Goal: Obtain resource: Download file/media

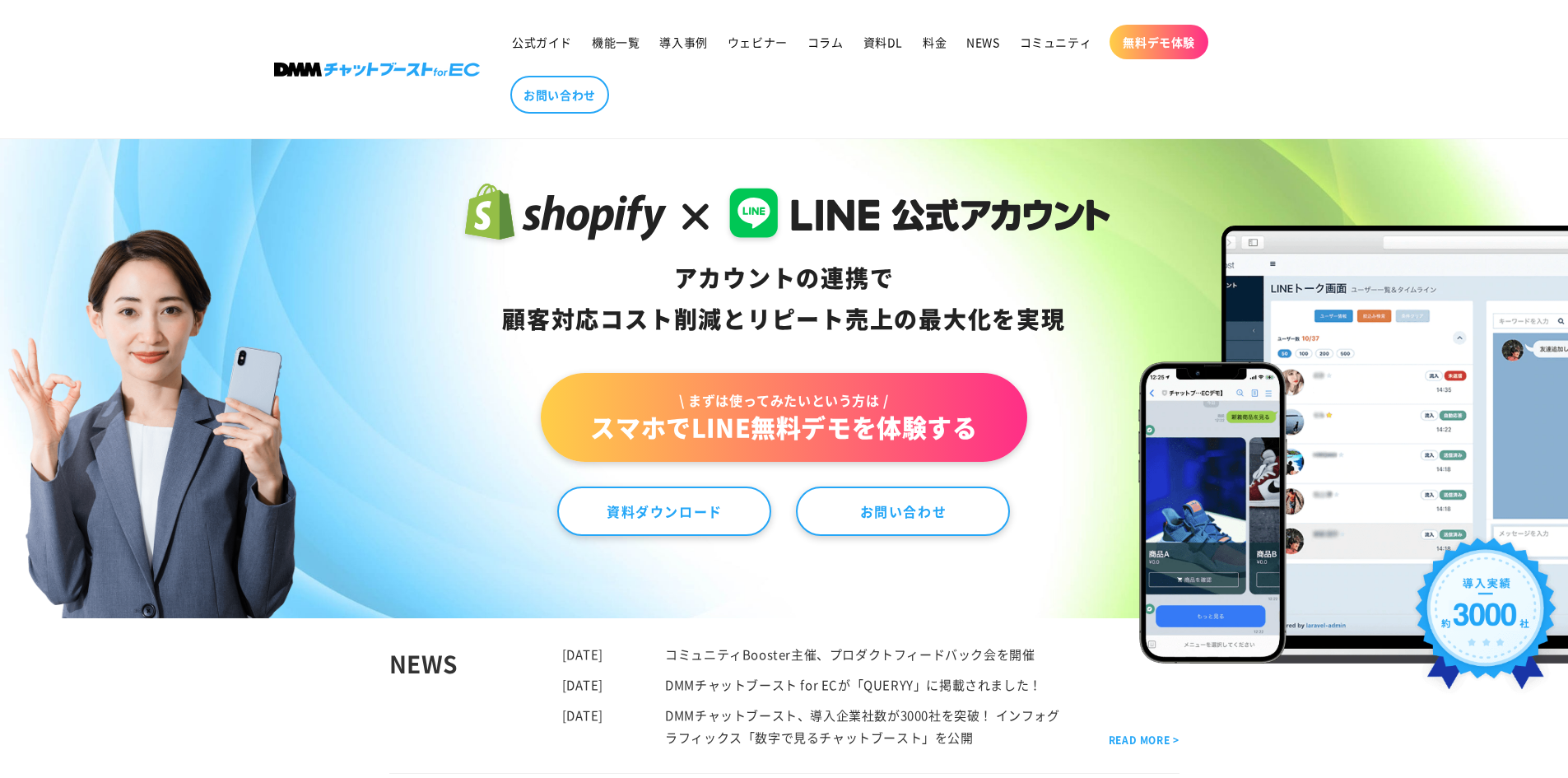
scroll to position [82, 0]
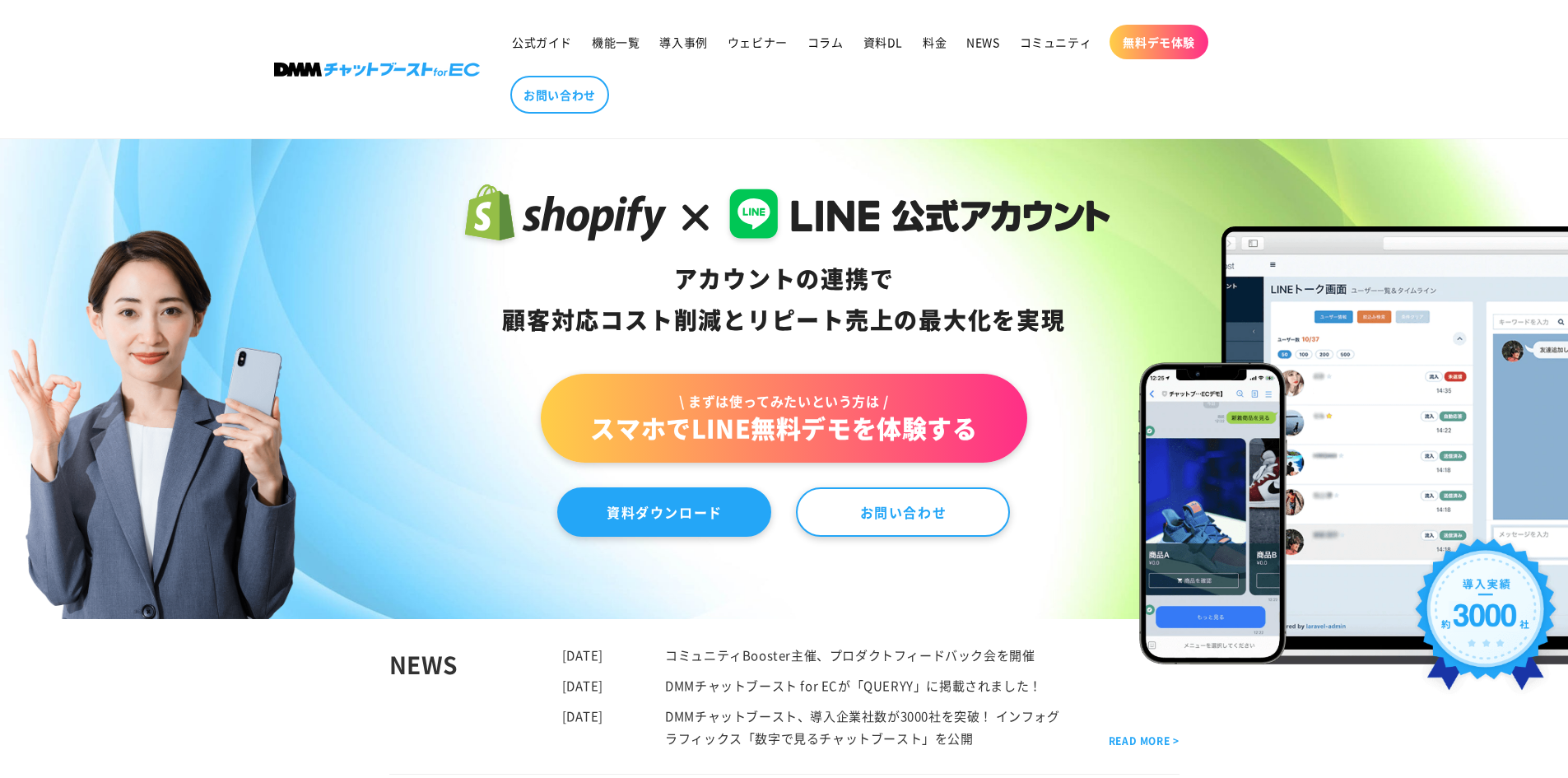
click at [698, 516] on link "資料ダウンロード" at bounding box center [664, 512] width 214 height 49
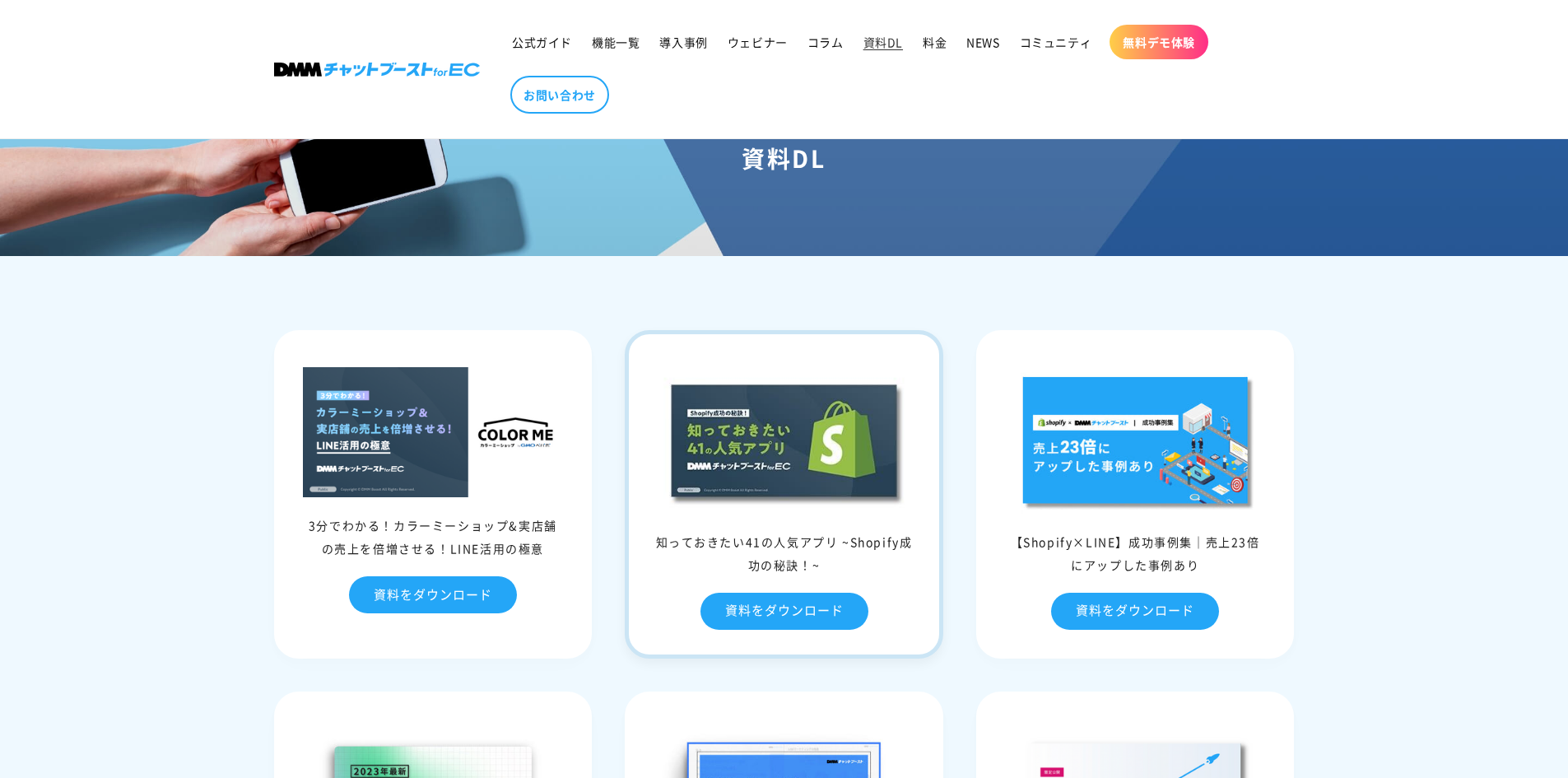
scroll to position [247, 0]
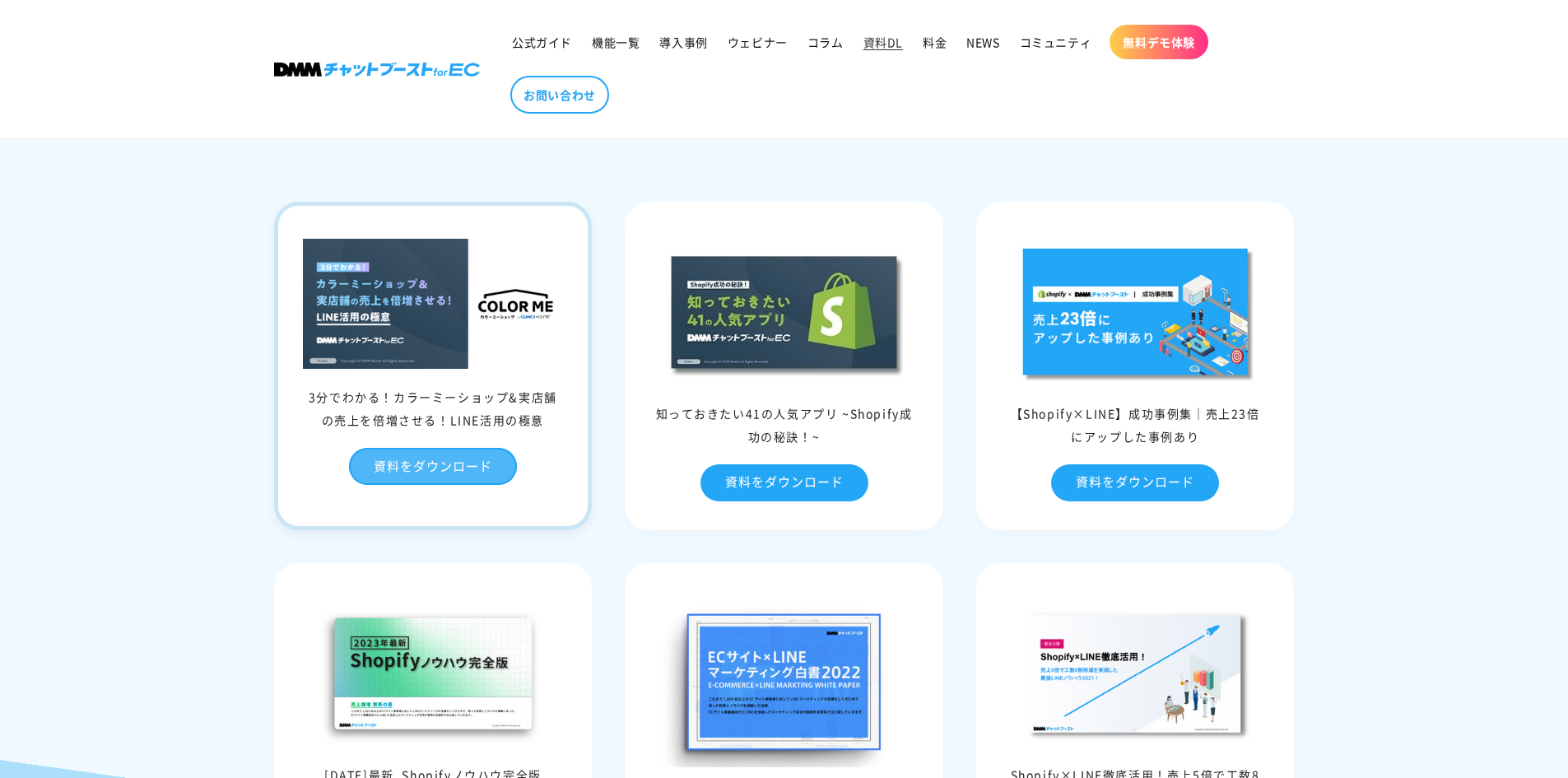
click at [440, 471] on link "資料をダウンロード" at bounding box center [433, 466] width 168 height 37
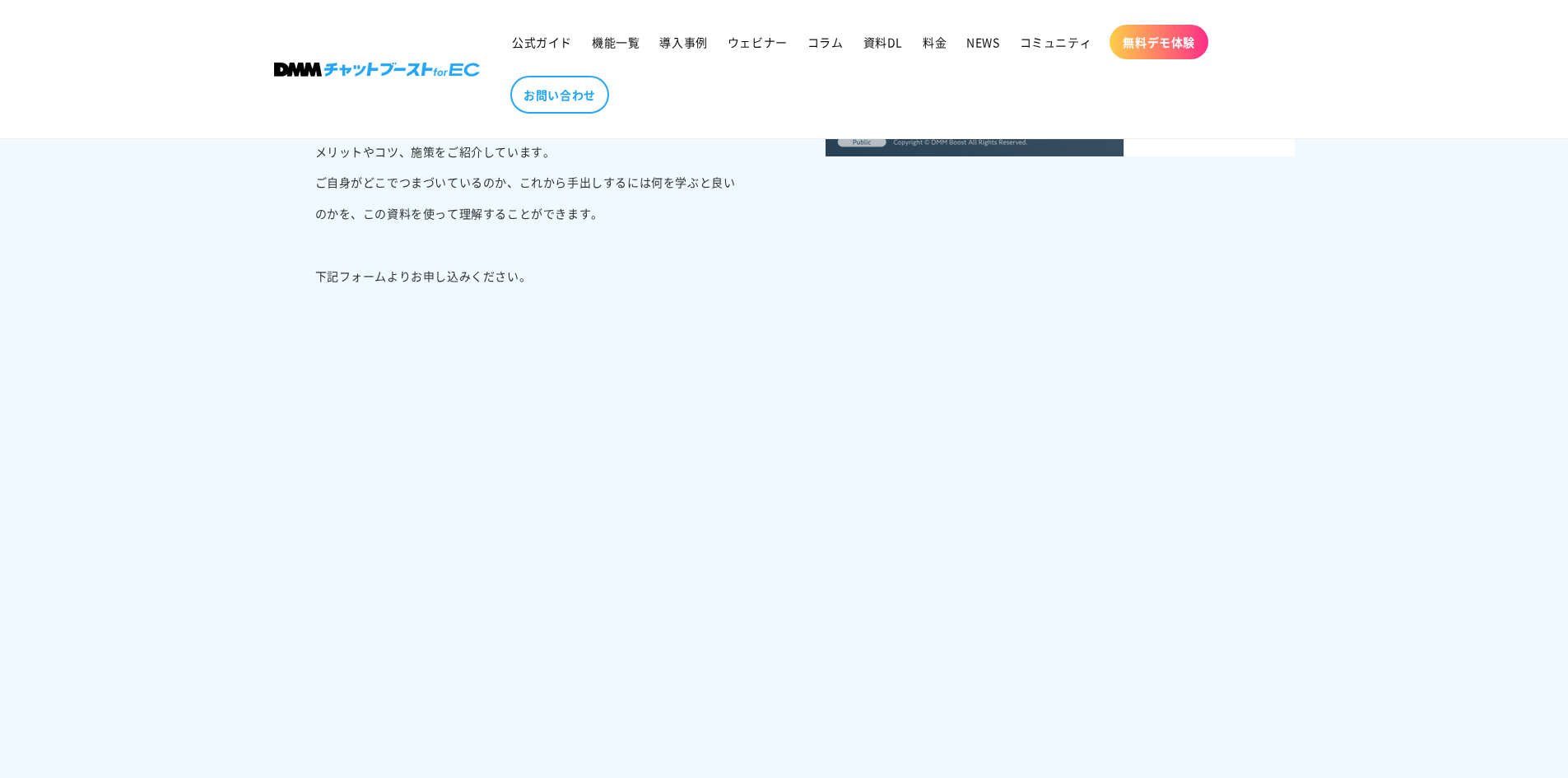
scroll to position [741, 0]
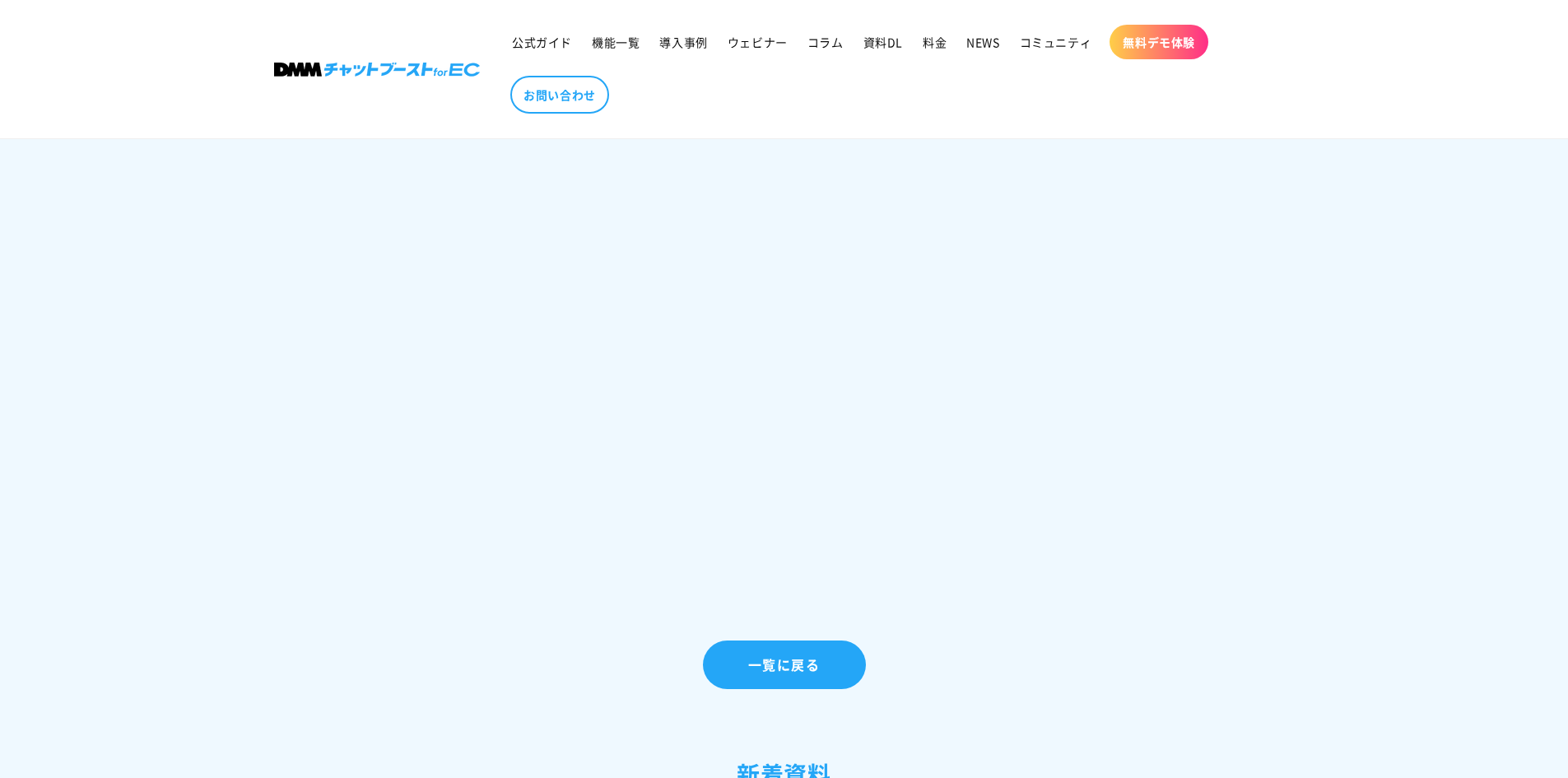
click at [764, 452] on div "3分でわかる！カラーミーショップ&実店舗の売上を倍増させる！LINE活用の極意 この資料で分かること この資料では、カラーミーショップをうまく運営するために押…" at bounding box center [529, 104] width 510 height 793
click at [1031, 479] on div at bounding box center [1040, 104] width 510 height 793
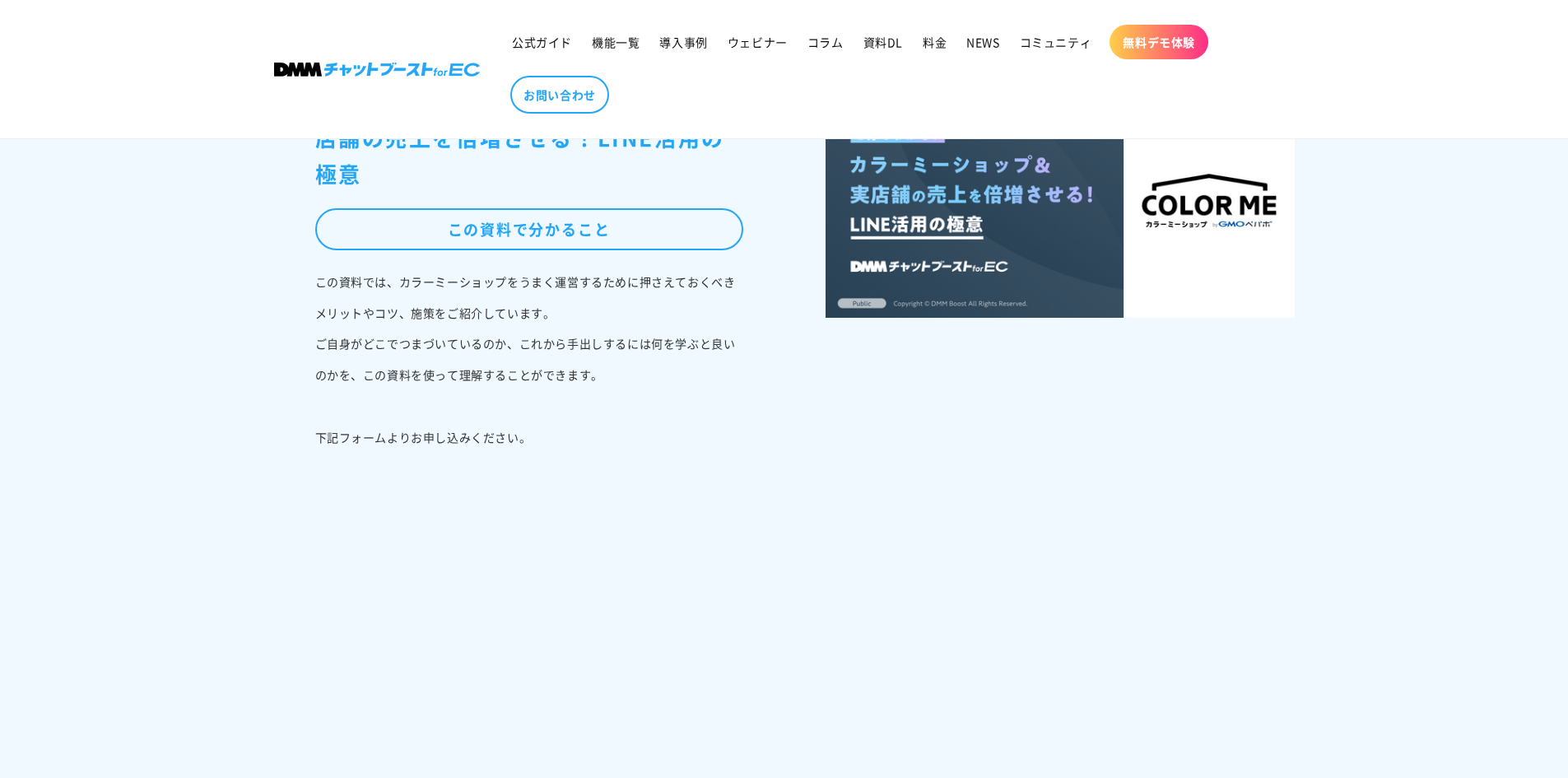
scroll to position [164, 0]
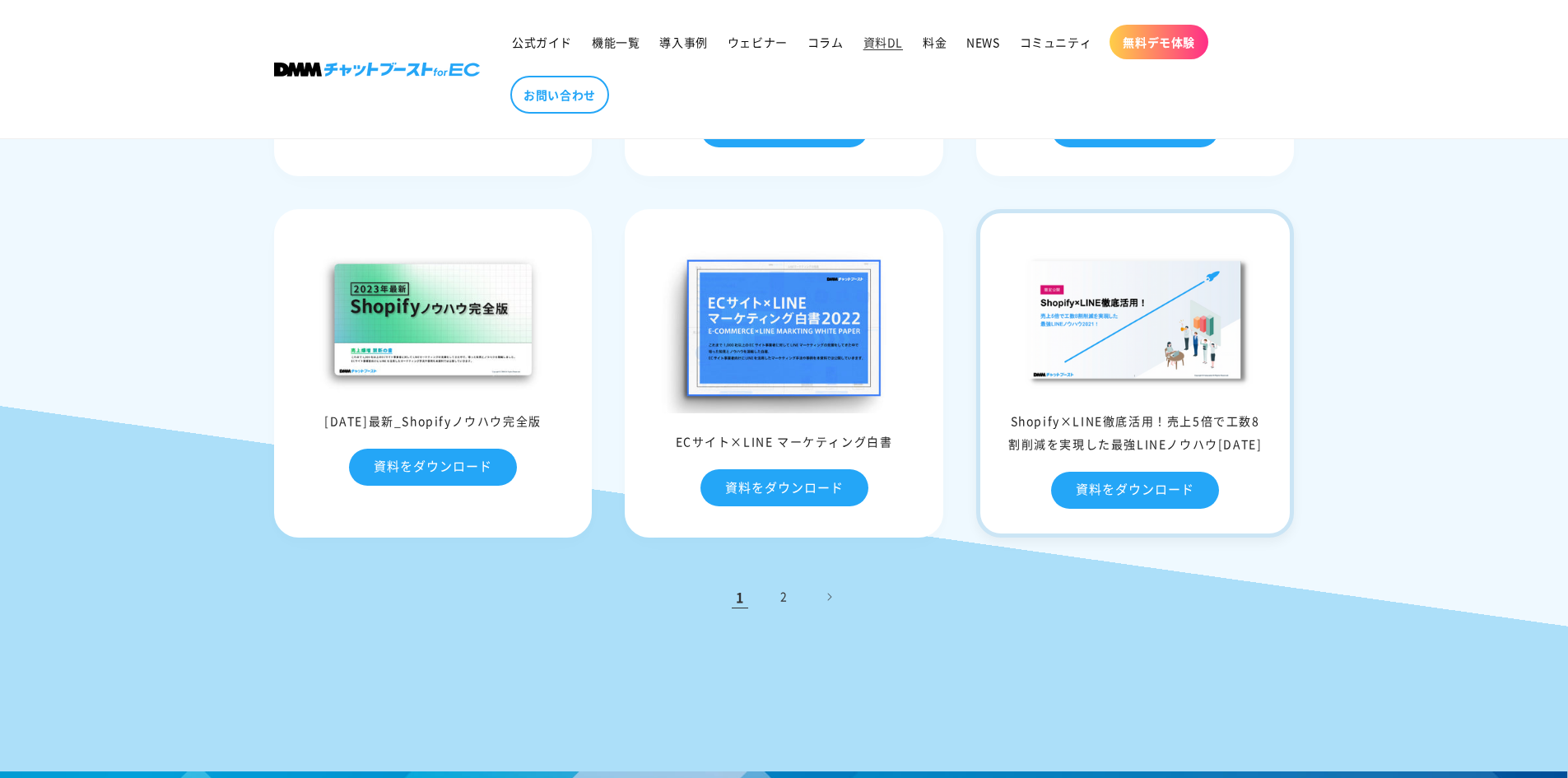
scroll to position [412, 0]
